Goal: Information Seeking & Learning: Learn about a topic

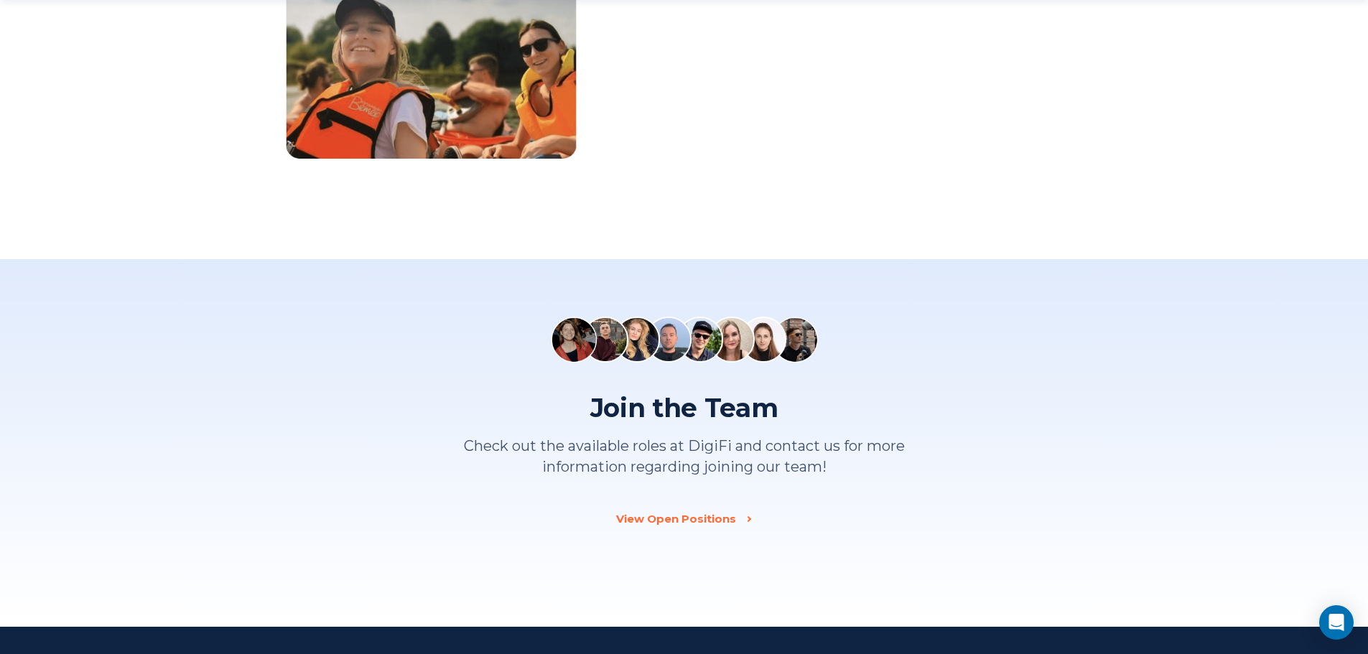
scroll to position [1723, 0]
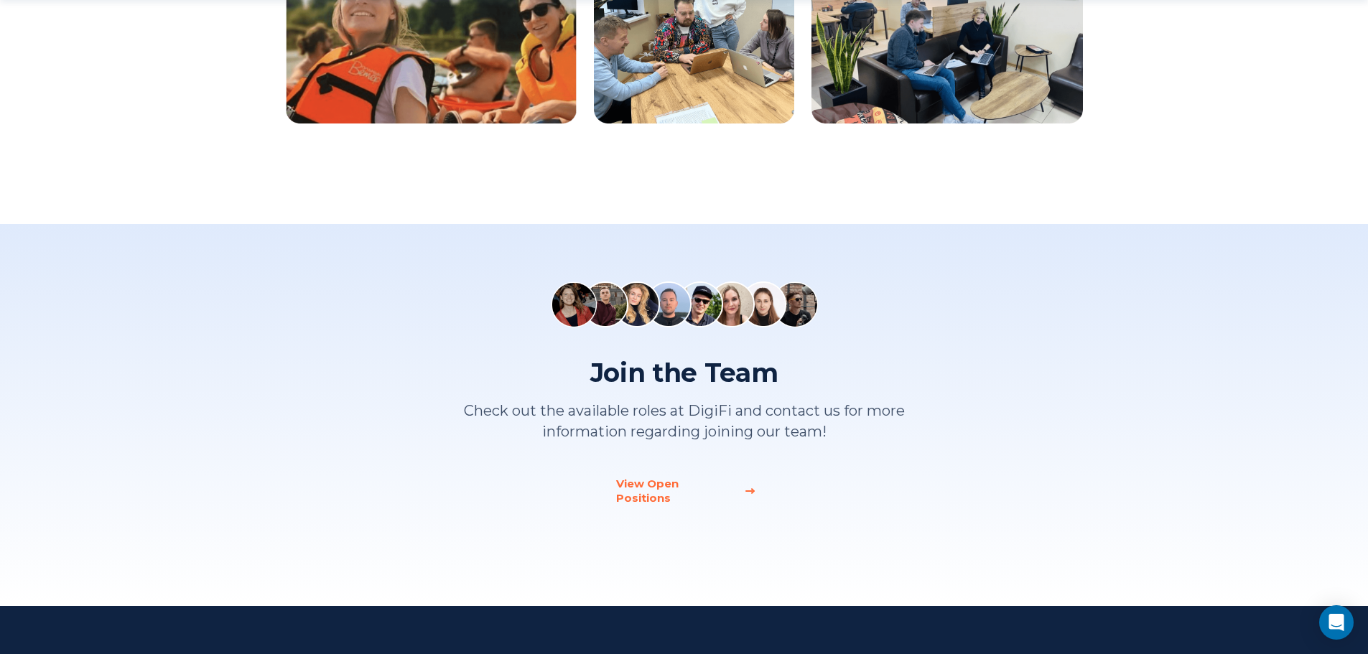
click at [699, 479] on div "View Open Positions" at bounding box center [675, 491] width 119 height 29
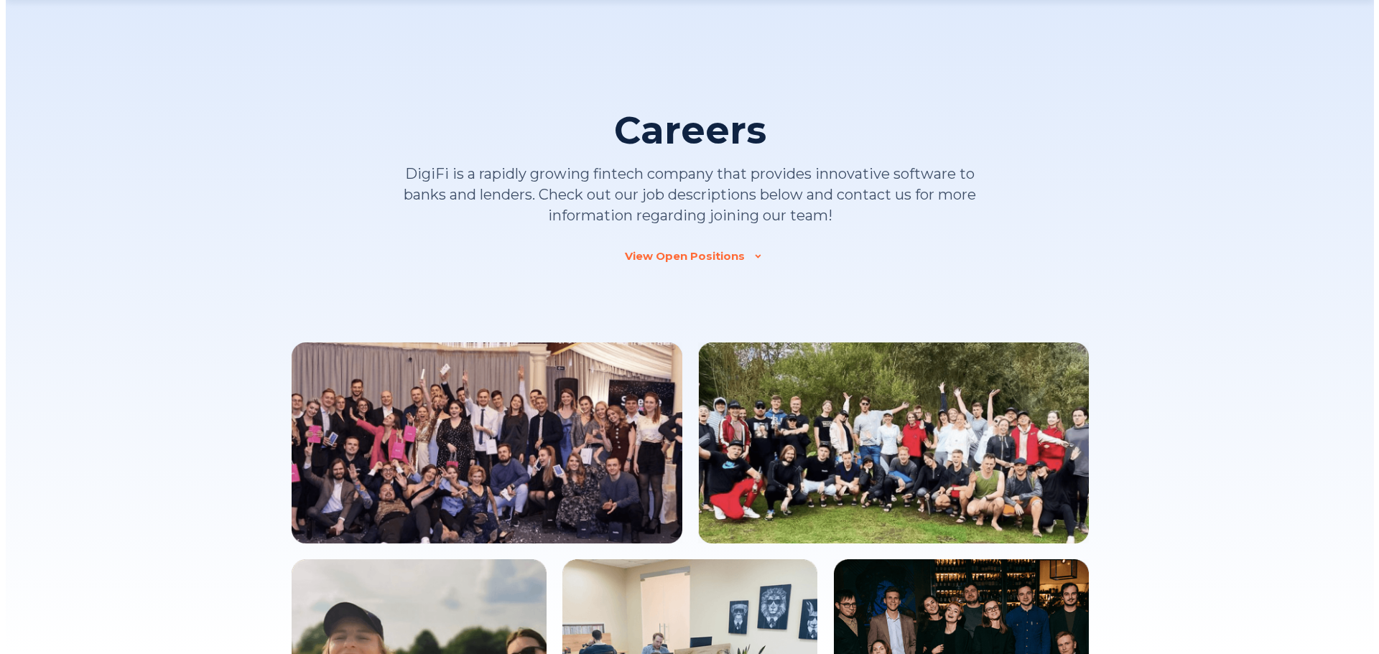
scroll to position [1353, 0]
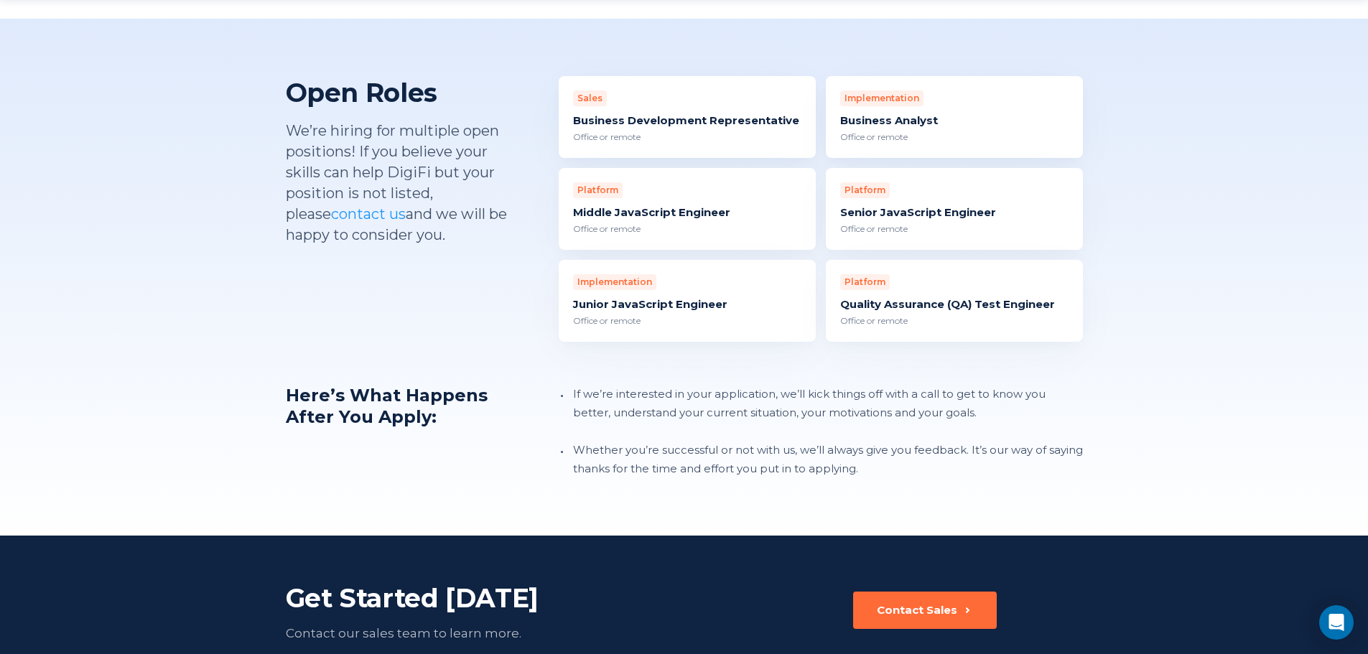
click at [874, 113] on div "Business Analyst" at bounding box center [954, 120] width 228 height 14
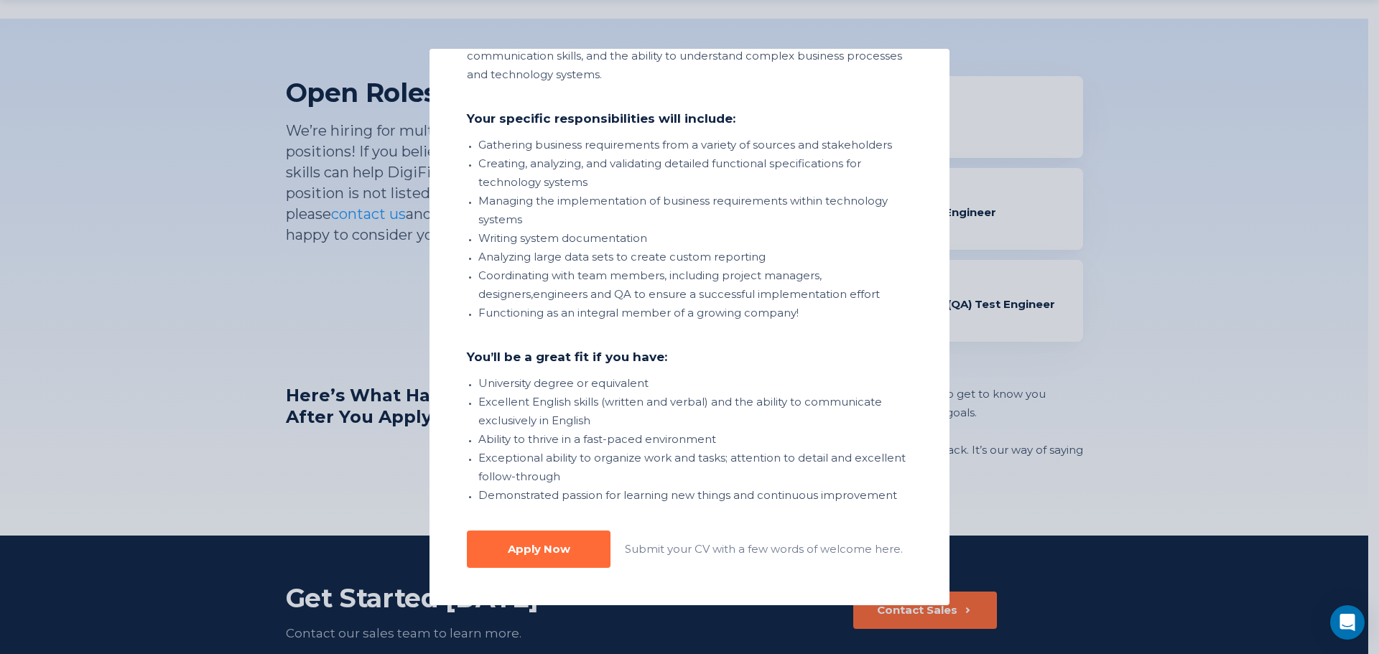
scroll to position [24, 0]
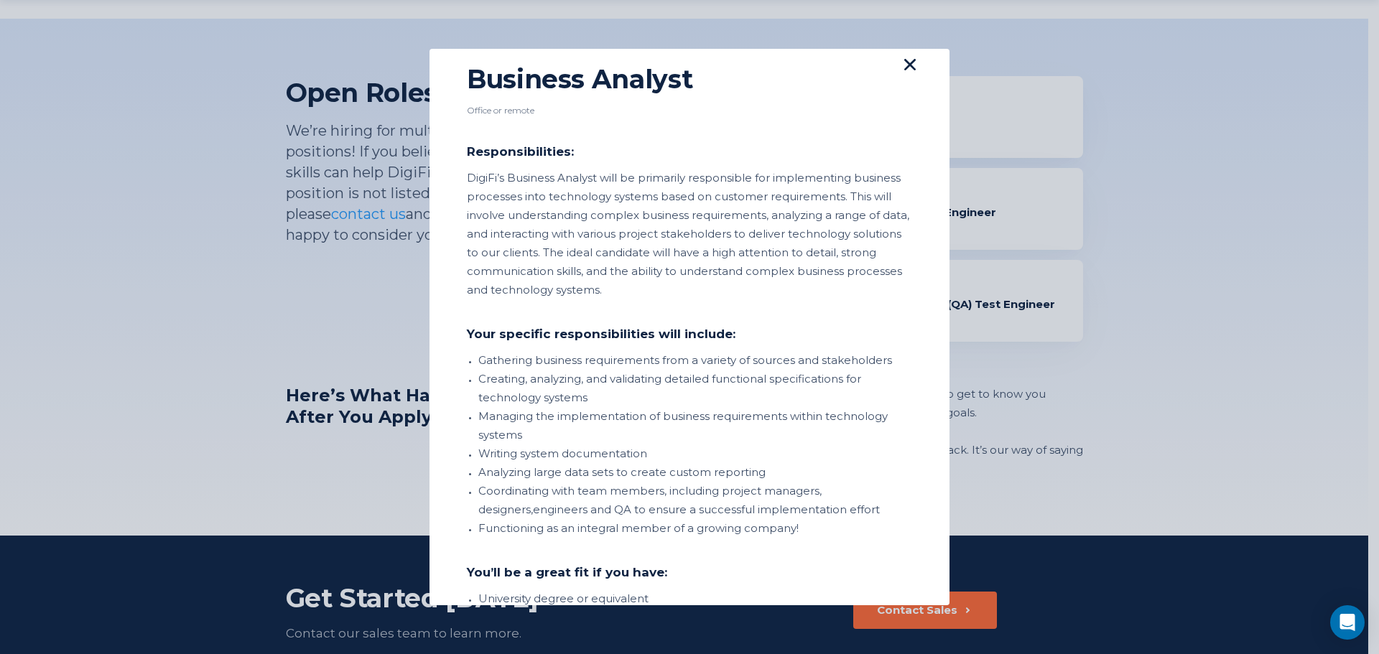
click at [904, 62] on icon at bounding box center [909, 64] width 11 height 11
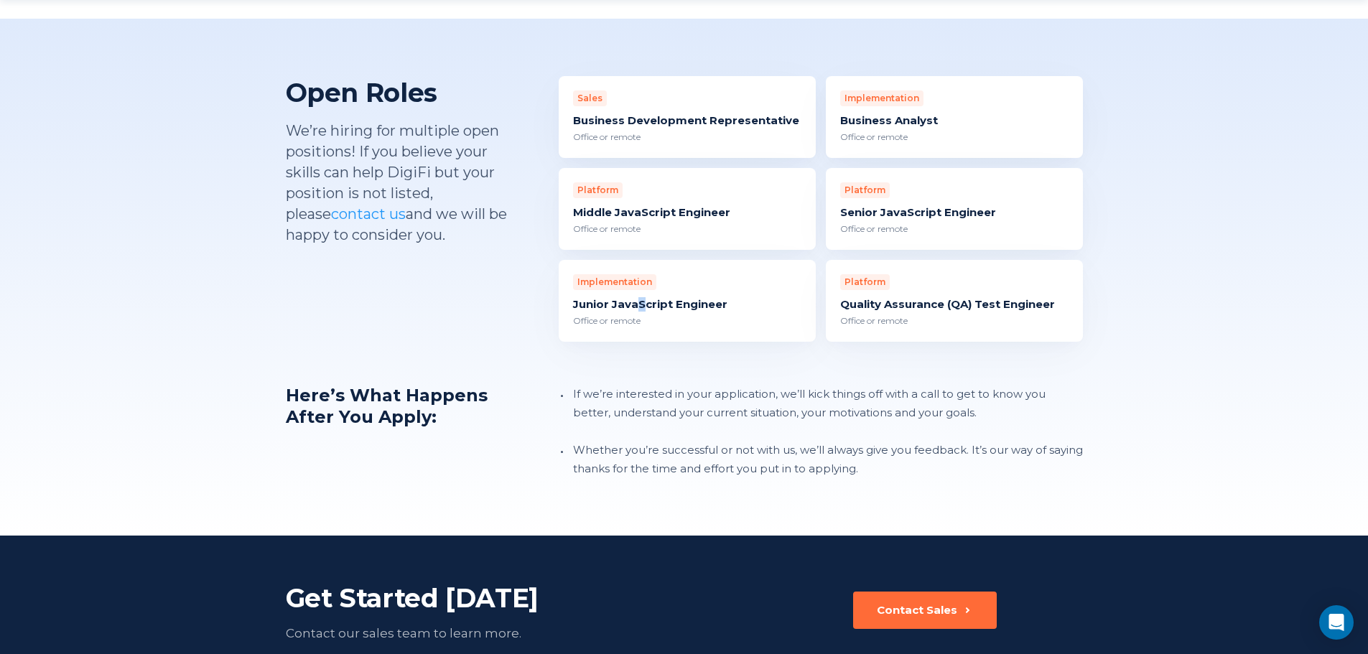
click at [641, 297] on div "Junior JavaScript Engineer" at bounding box center [687, 304] width 228 height 14
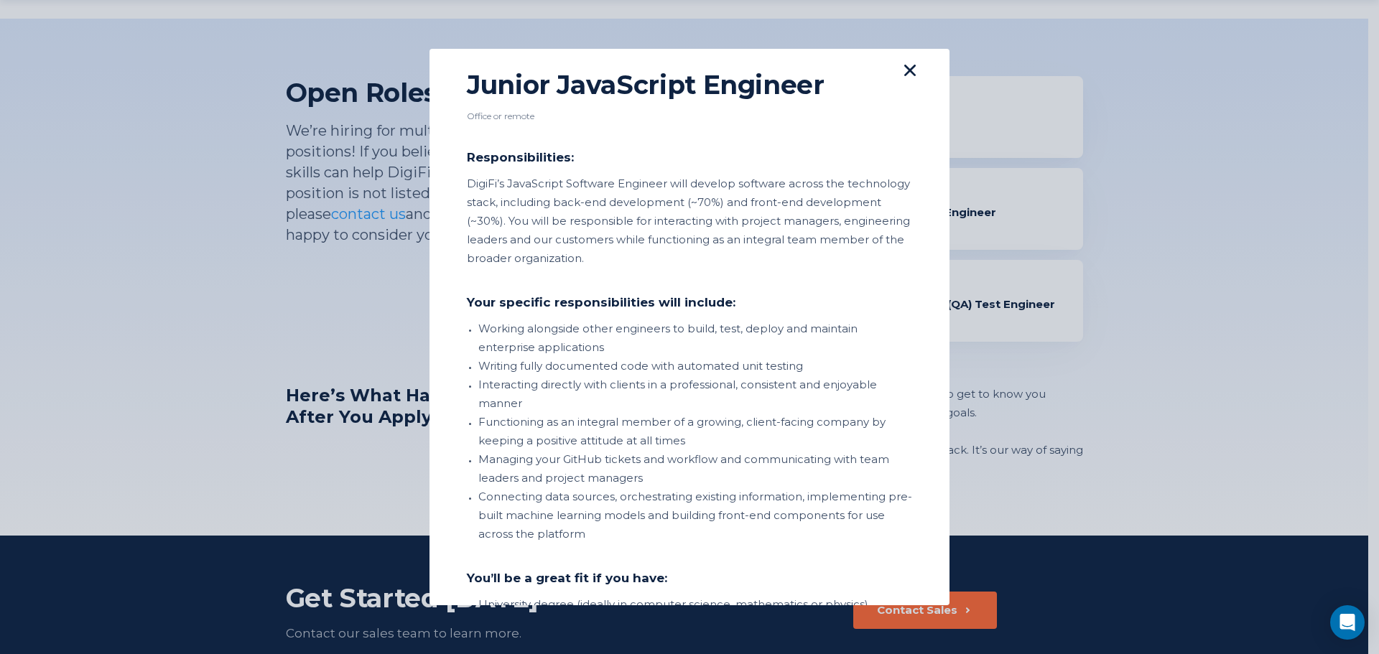
scroll to position [0, 0]
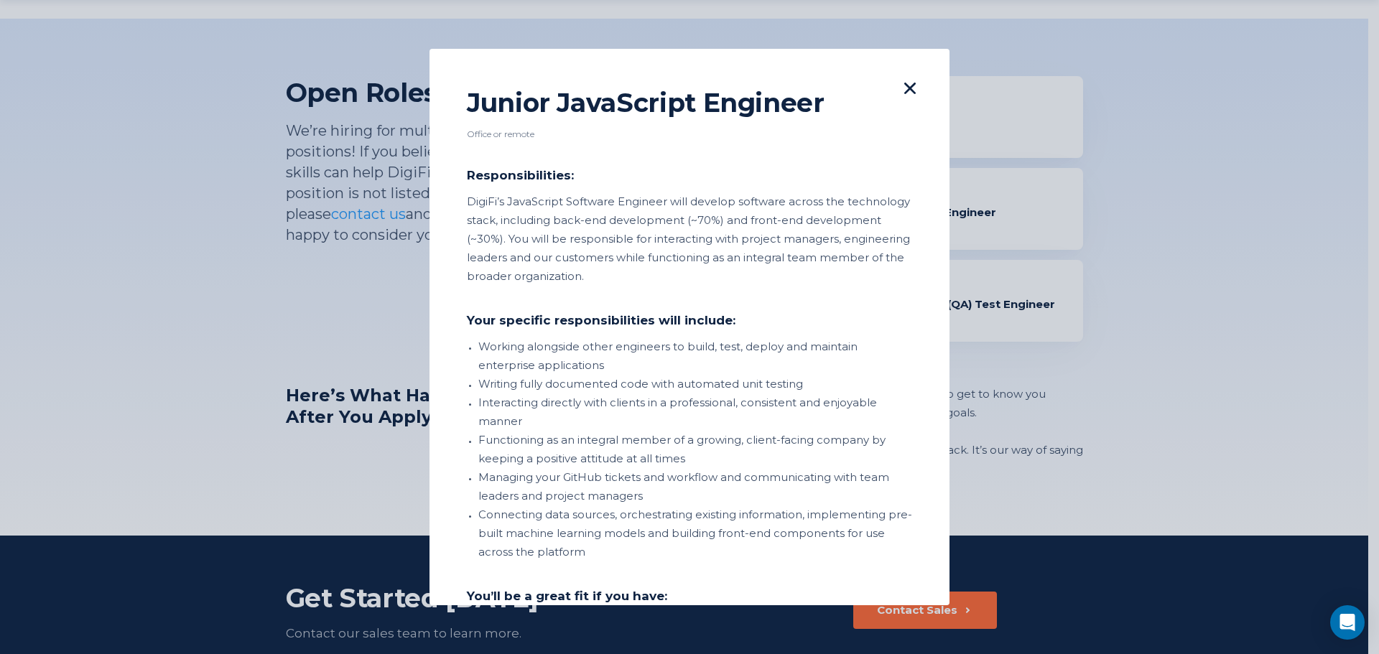
click at [904, 85] on icon at bounding box center [909, 88] width 11 height 11
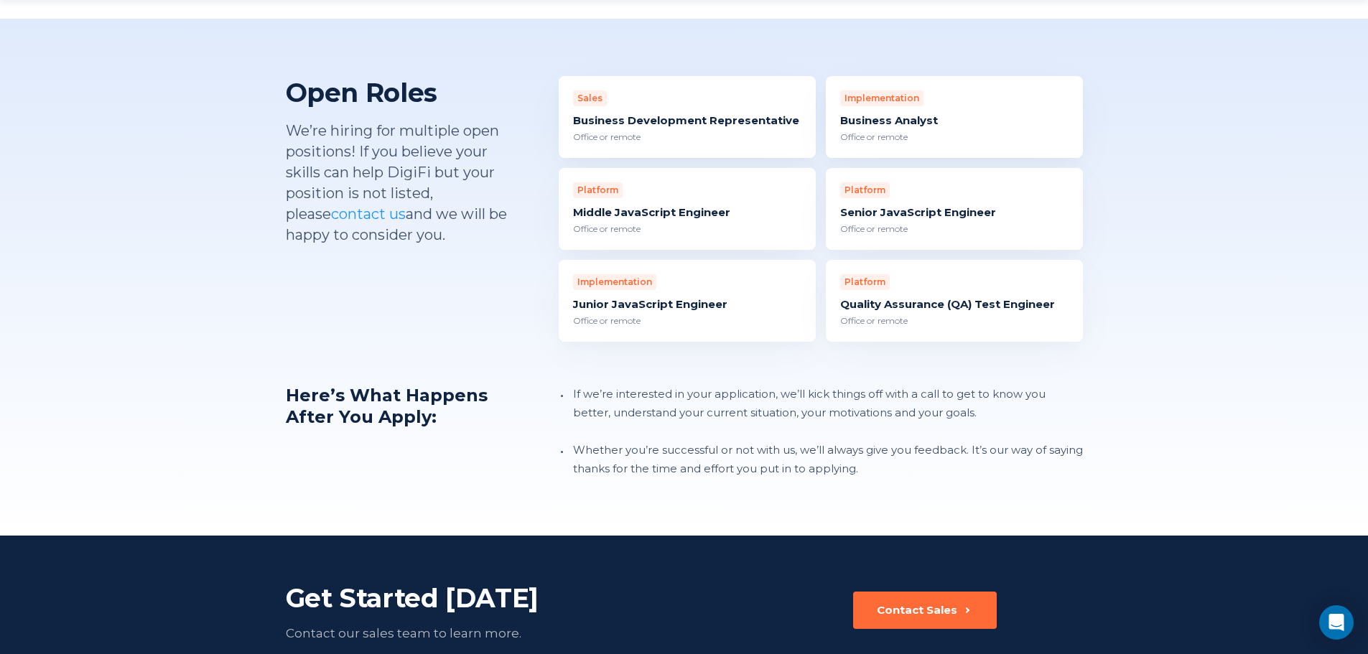
click at [983, 297] on div "Quality Assurance (QA) Test Engineer" at bounding box center [954, 304] width 228 height 14
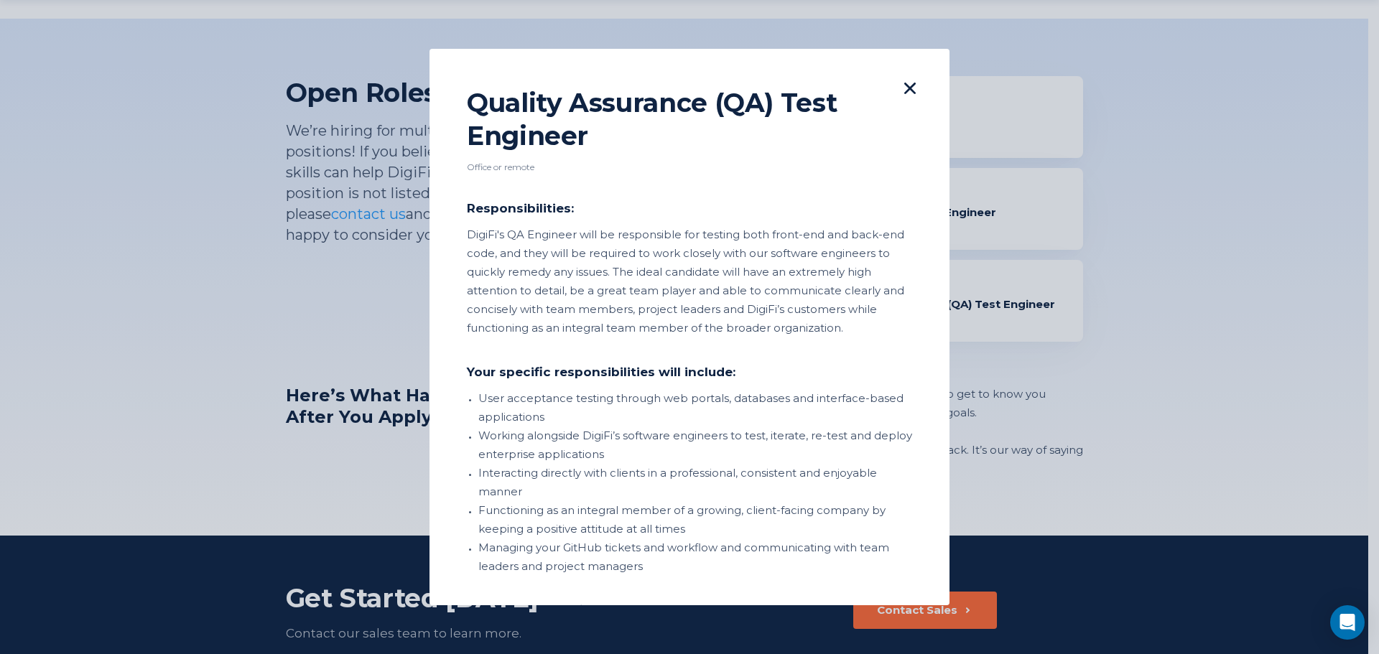
click at [904, 85] on icon at bounding box center [909, 88] width 11 height 11
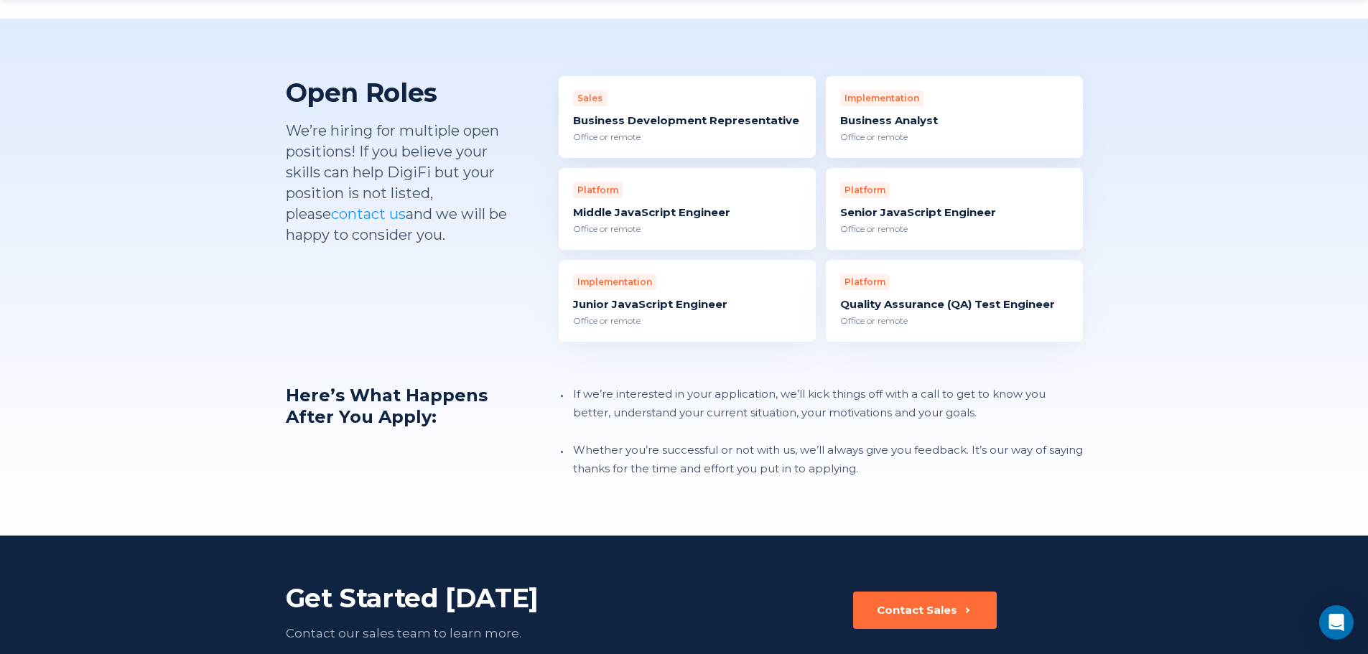
click at [720, 113] on div "Business Development Representative" at bounding box center [687, 120] width 228 height 14
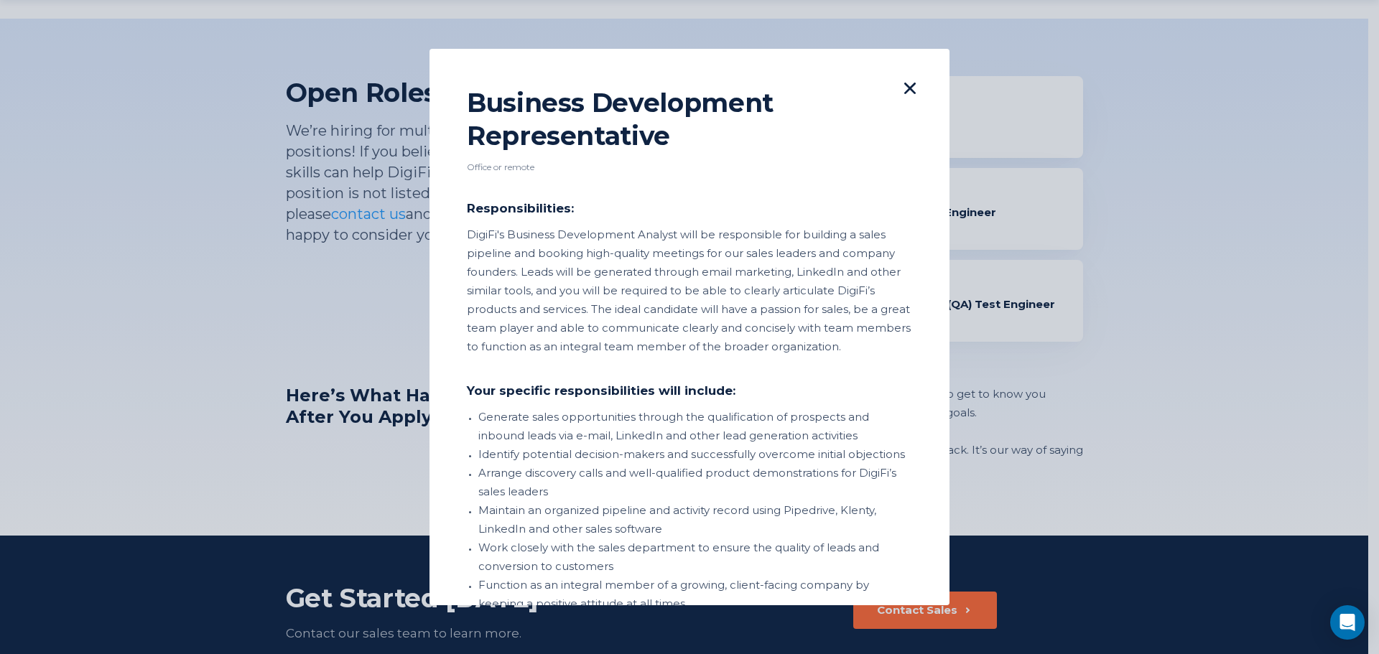
click at [904, 88] on icon at bounding box center [909, 88] width 11 height 11
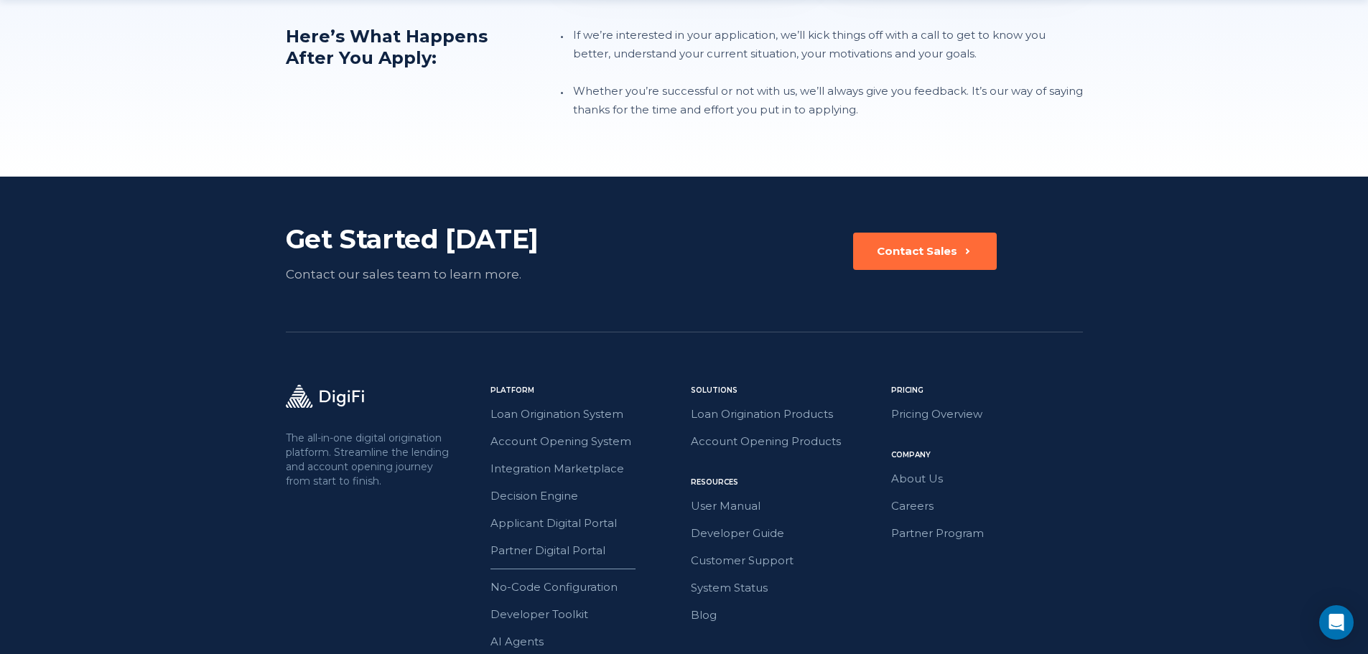
scroll to position [1784, 0]
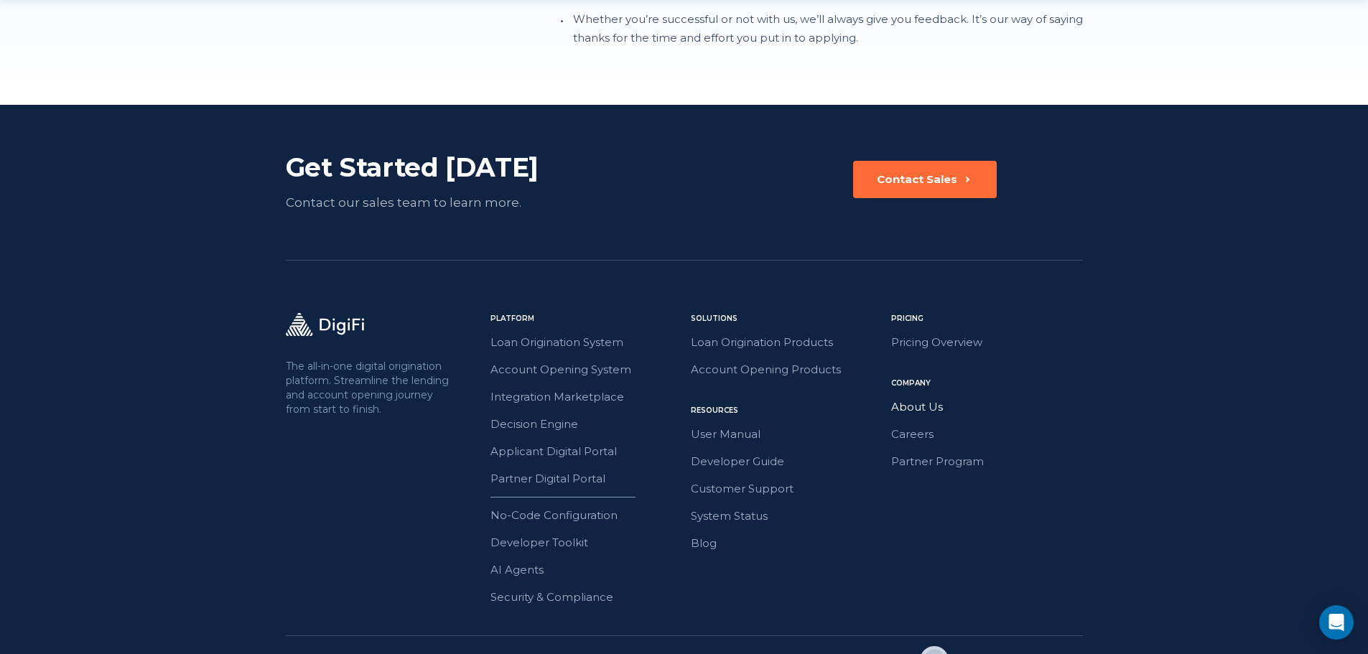
click at [908, 398] on link "About Us" at bounding box center [987, 407] width 192 height 19
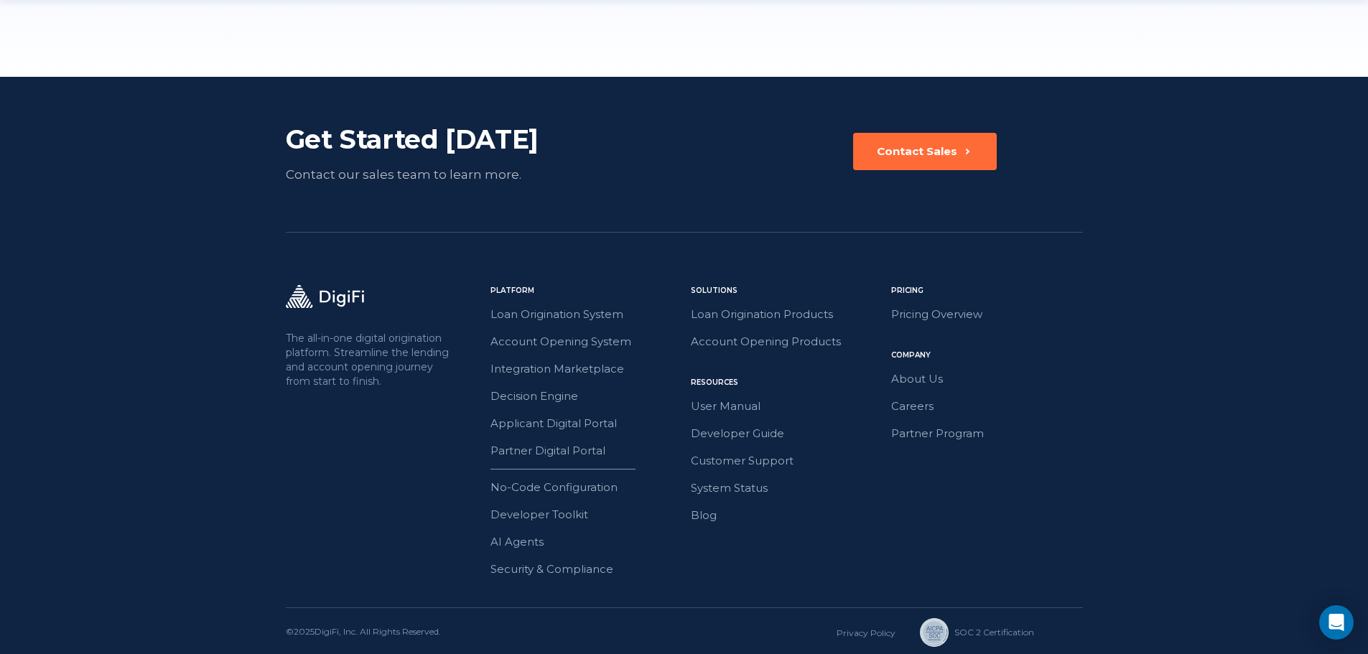
scroll to position [2241, 0]
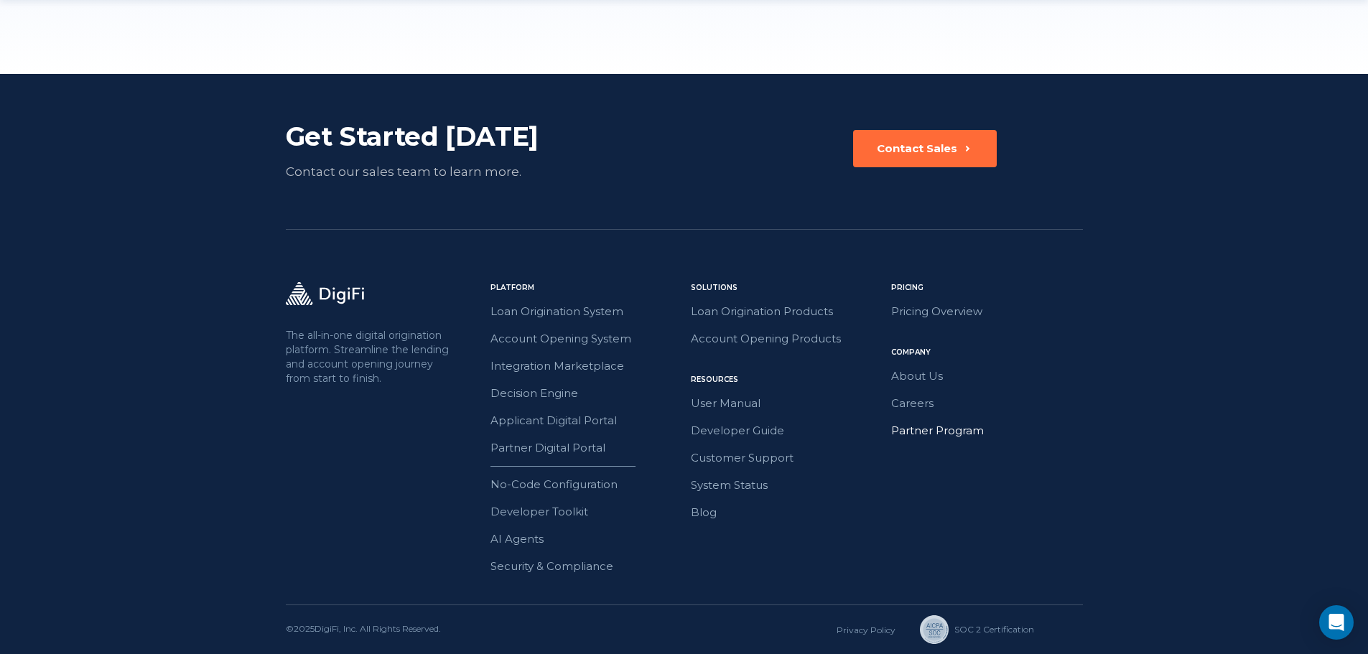
click at [923, 430] on link "Partner Program" at bounding box center [987, 431] width 192 height 19
